Goal: Task Accomplishment & Management: Manage account settings

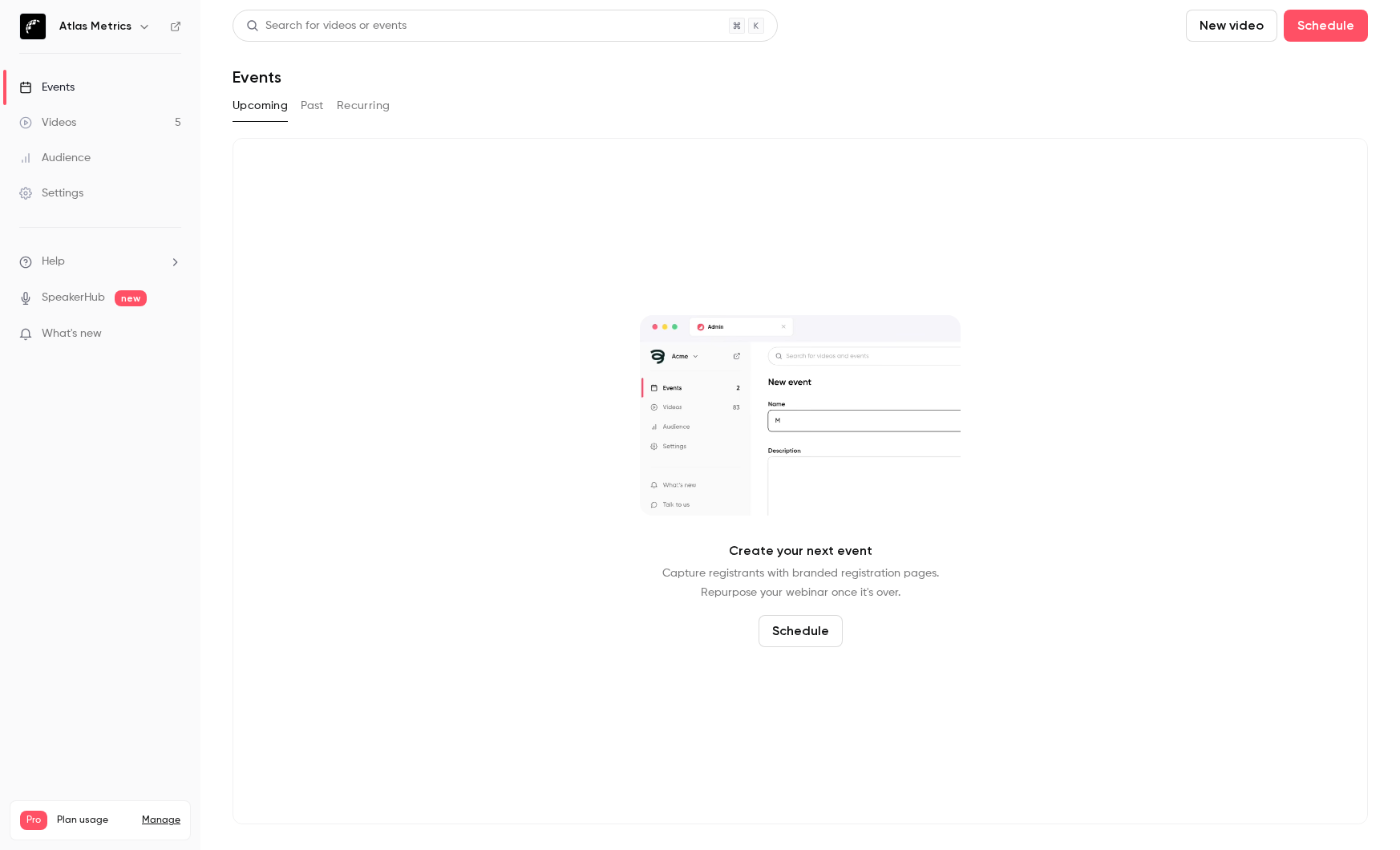
click at [157, 814] on link "Manage" at bounding box center [162, 821] width 39 height 13
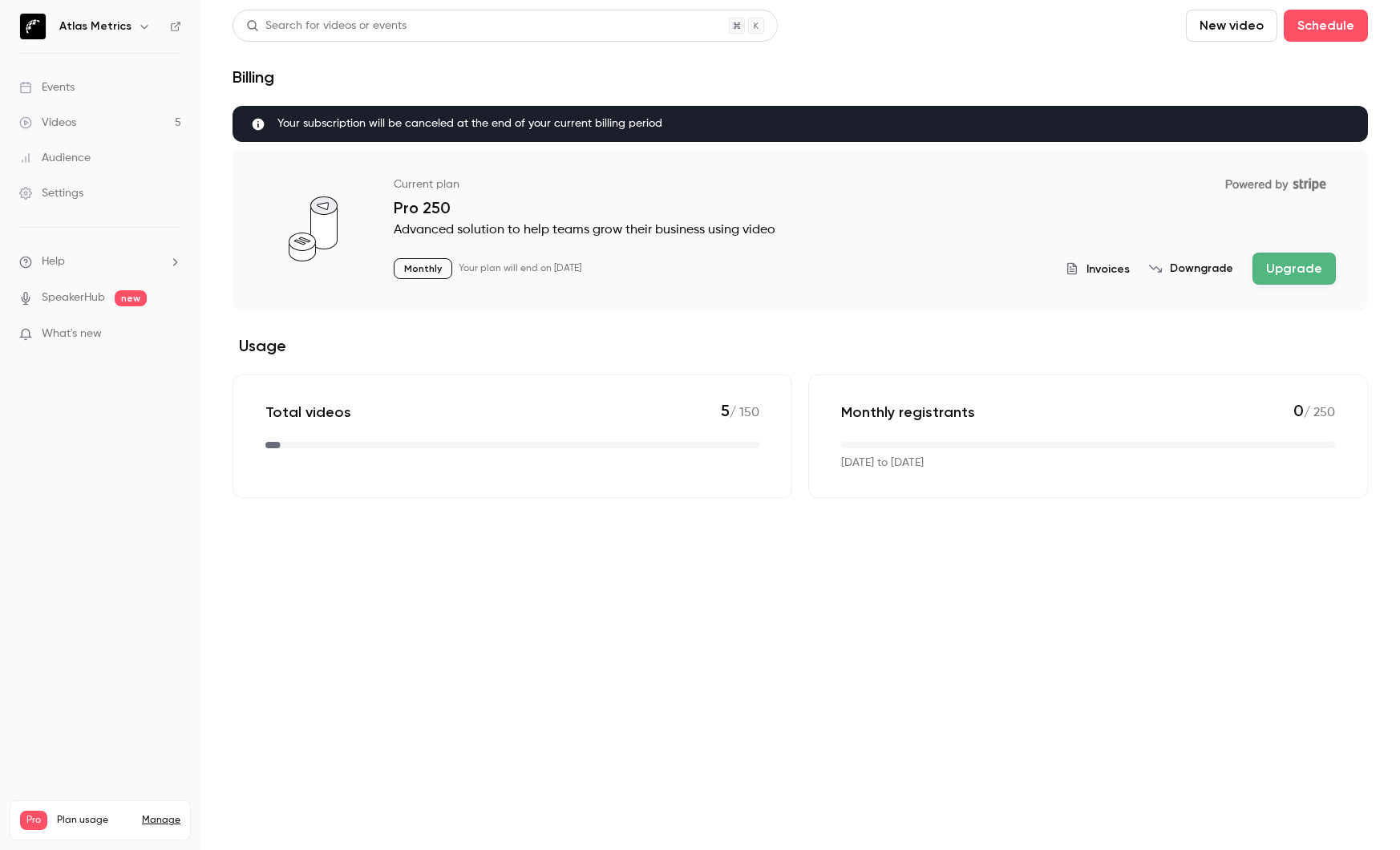
click at [1103, 263] on span "Invoices" at bounding box center [1108, 269] width 43 height 17
click at [1102, 271] on span "Invoices" at bounding box center [1108, 269] width 43 height 17
